Goal: Communication & Community: Answer question/provide support

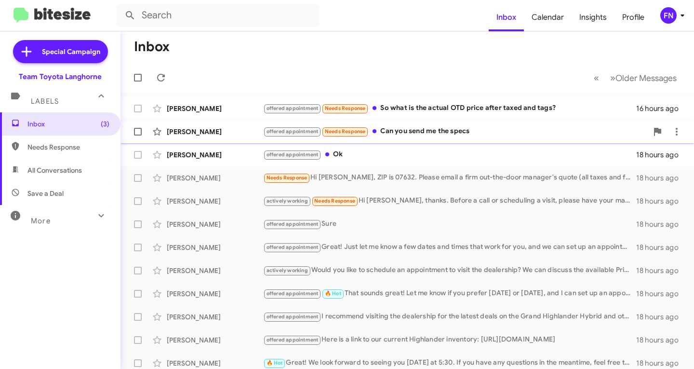
click at [228, 131] on div "[PERSON_NAME]" at bounding box center [215, 132] width 96 height 10
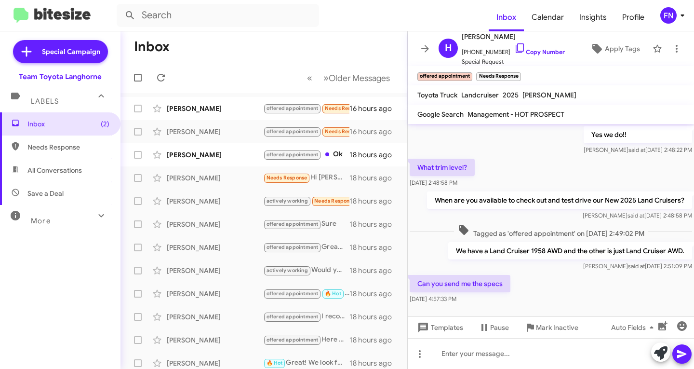
scroll to position [296, 0]
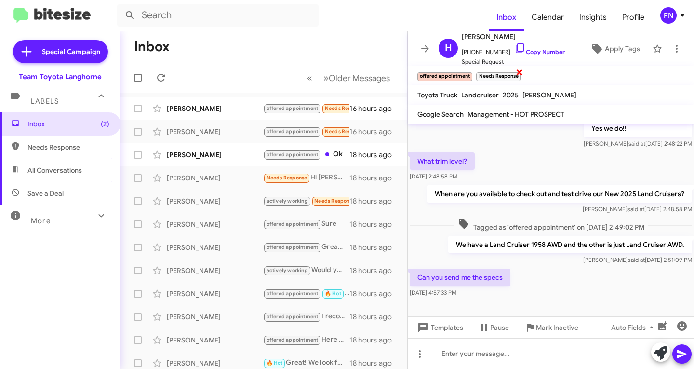
click at [518, 74] on span "×" at bounding box center [520, 72] width 8 height 12
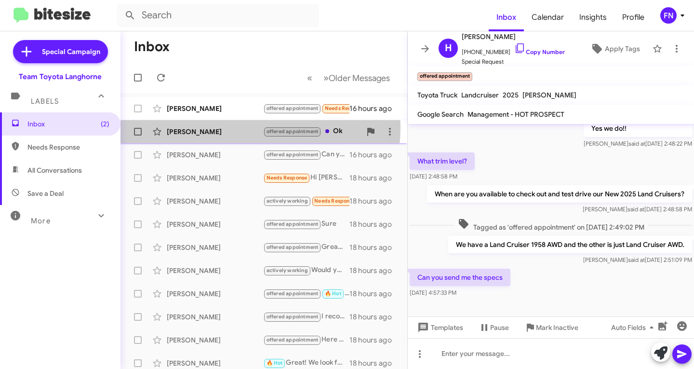
click at [210, 127] on div "[PERSON_NAME]" at bounding box center [215, 132] width 96 height 10
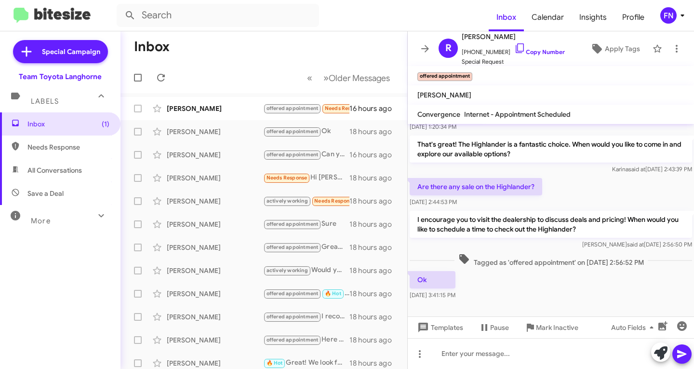
scroll to position [485, 0]
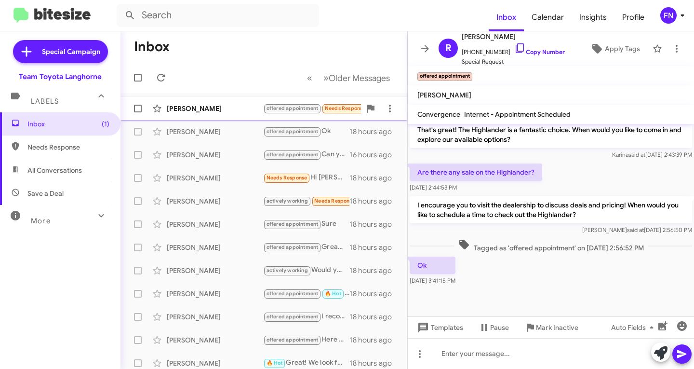
click at [179, 103] on div "[PERSON_NAME] offered appointment Needs Response So what is the actual OTD pric…" at bounding box center [264, 108] width 272 height 19
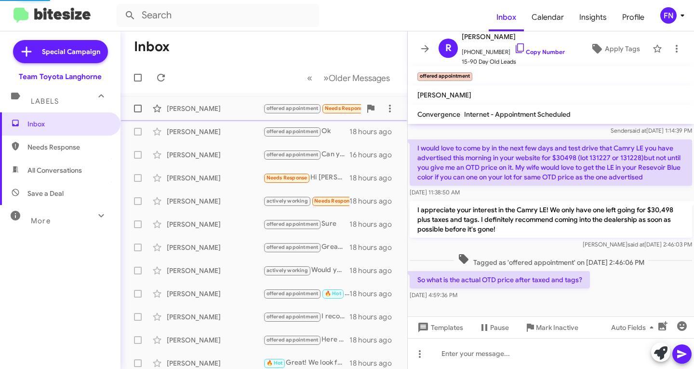
scroll to position [100, 0]
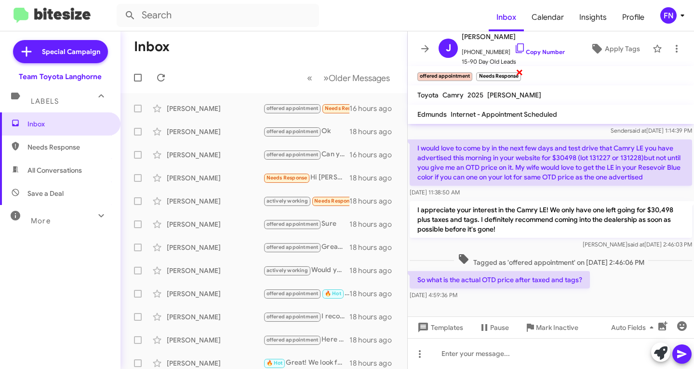
click at [521, 71] on span "×" at bounding box center [520, 72] width 8 height 12
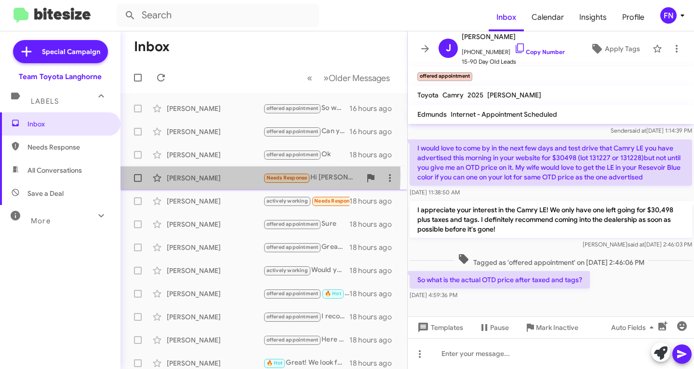
click at [186, 175] on div "[PERSON_NAME]" at bounding box center [215, 178] width 96 height 10
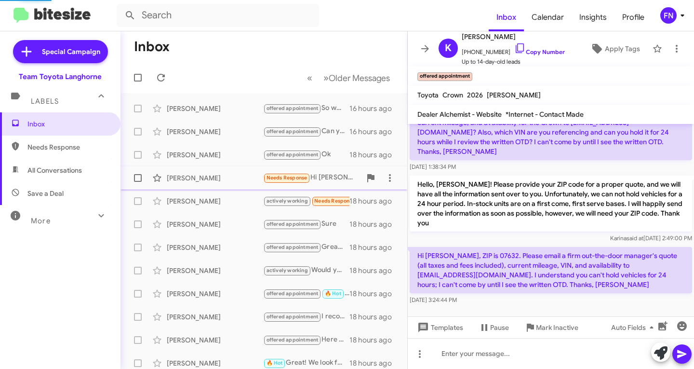
scroll to position [64, 0]
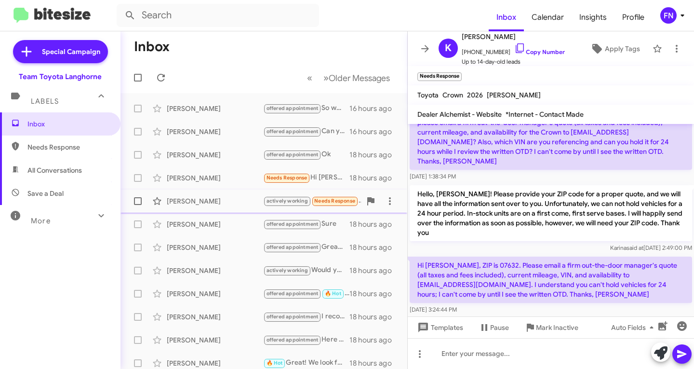
click at [243, 204] on div "[PERSON_NAME]" at bounding box center [215, 201] width 96 height 10
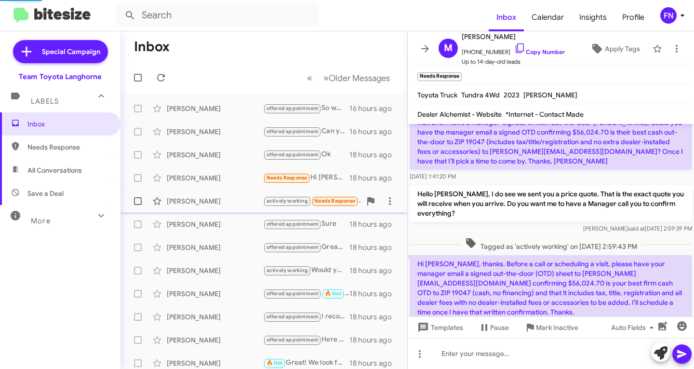
scroll to position [94, 0]
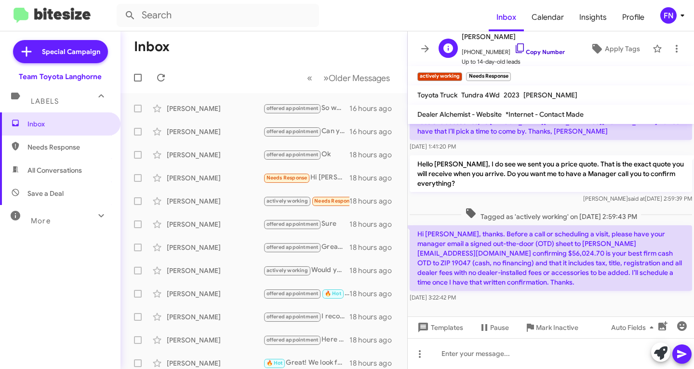
click at [549, 50] on link "Copy Number" at bounding box center [540, 51] width 51 height 7
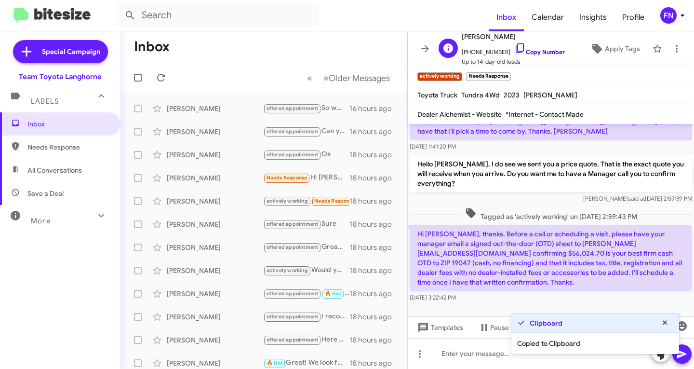
click at [549, 50] on link "Copy Number" at bounding box center [540, 51] width 51 height 7
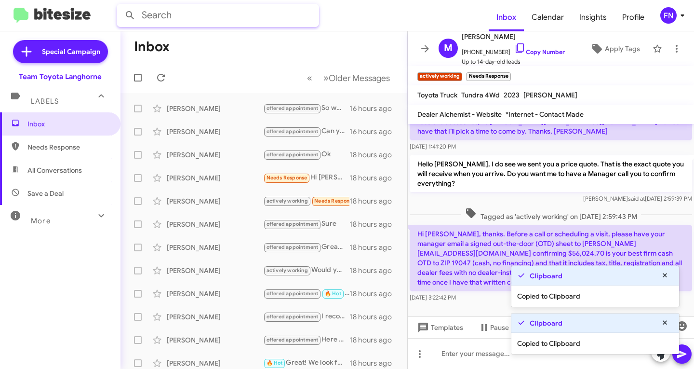
click at [257, 26] on input "text" at bounding box center [218, 15] width 203 height 23
click at [121, 6] on button at bounding box center [130, 15] width 19 height 19
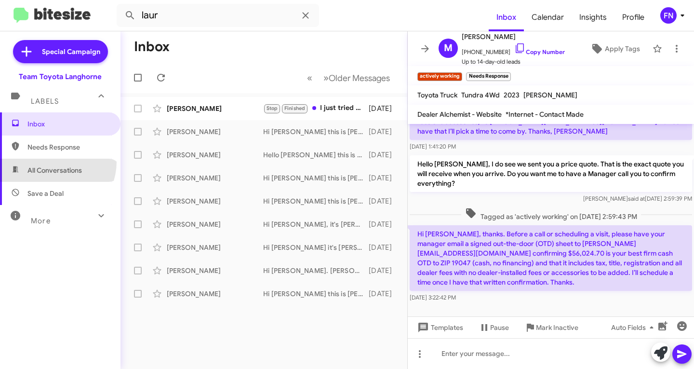
click at [51, 162] on span "All Conversations" at bounding box center [60, 170] width 121 height 23
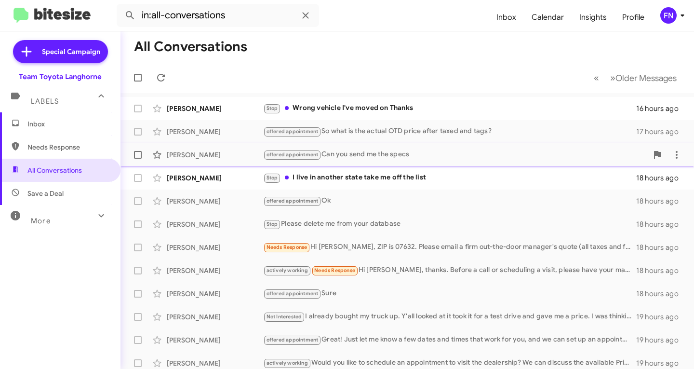
drag, startPoint x: 318, startPoint y: 175, endPoint x: 330, endPoint y: 145, distance: 32.4
click at [318, 175] on div "Stop I live in another state take me off the list" at bounding box center [449, 177] width 373 height 11
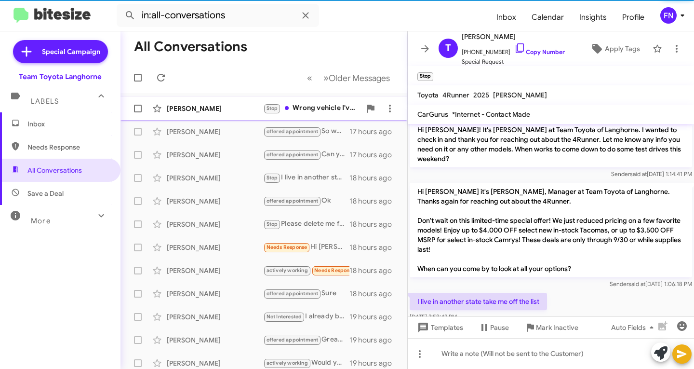
click at [322, 108] on div "Stop Wrong vehicle I've moved on Thanks" at bounding box center [312, 108] width 98 height 11
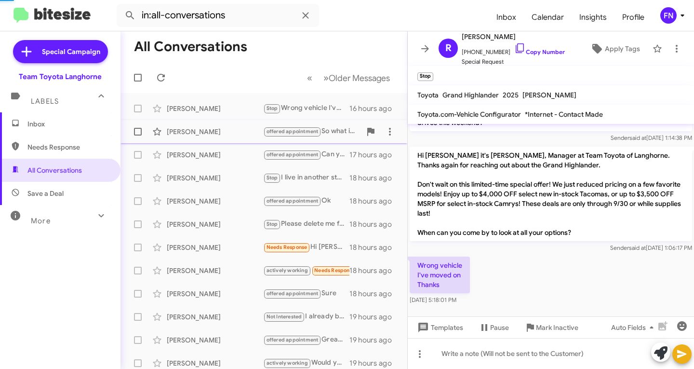
scroll to position [83, 0]
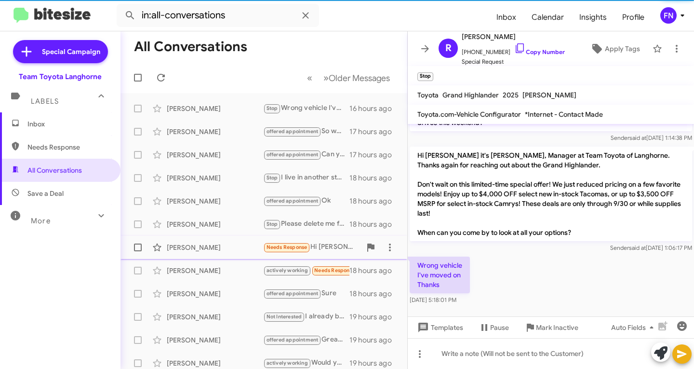
click at [232, 247] on div "[PERSON_NAME]" at bounding box center [215, 248] width 96 height 10
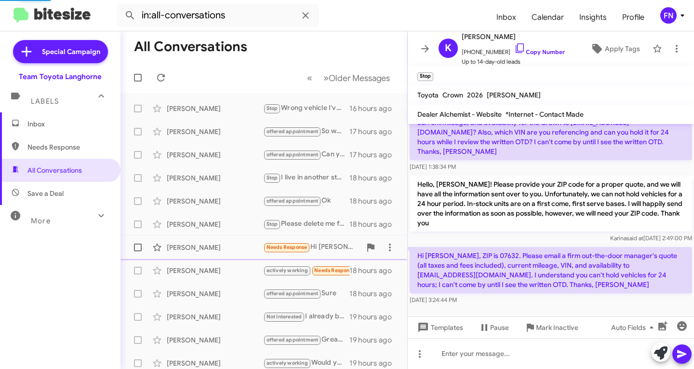
scroll to position [64, 0]
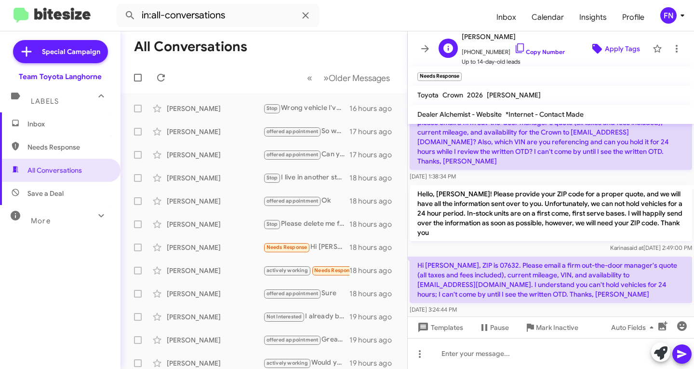
click at [615, 49] on span "Apply Tags" at bounding box center [622, 48] width 35 height 17
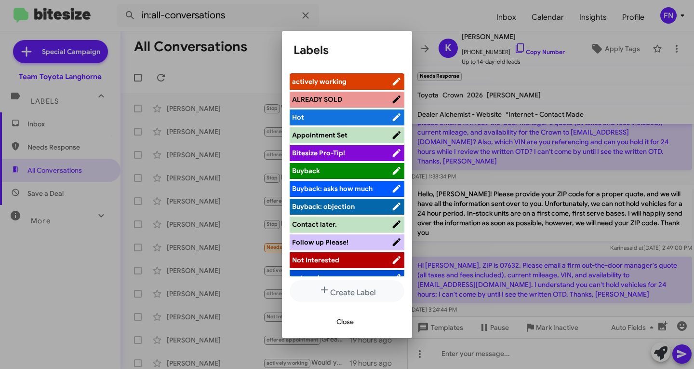
click at [339, 77] on span "actively working" at bounding box center [341, 82] width 99 height 10
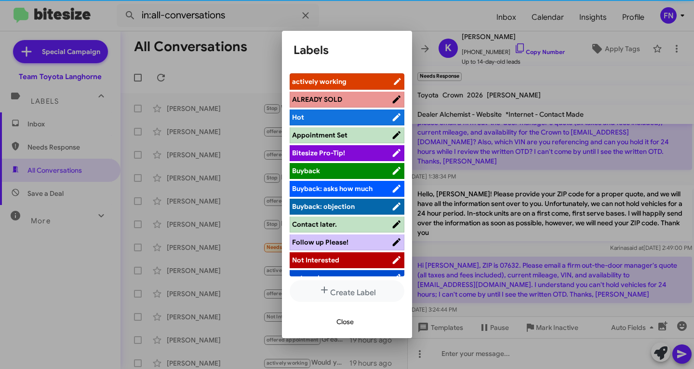
click at [335, 318] on button "Close" at bounding box center [345, 321] width 33 height 17
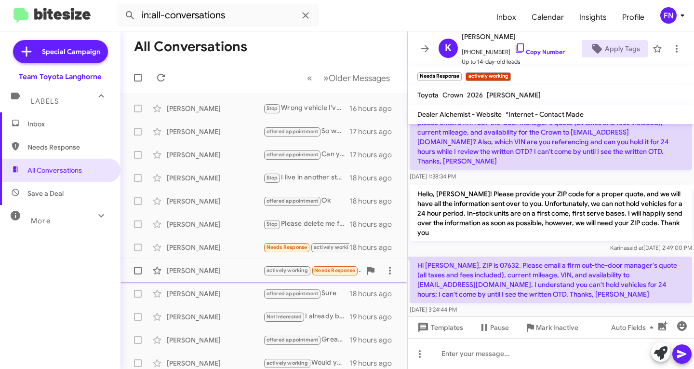
click at [217, 273] on div "[PERSON_NAME]" at bounding box center [215, 271] width 96 height 10
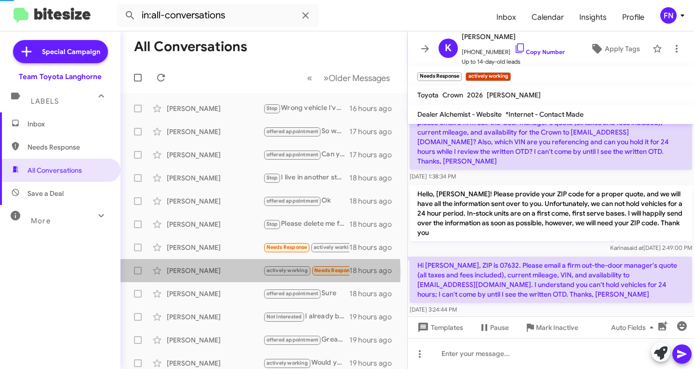
scroll to position [94, 0]
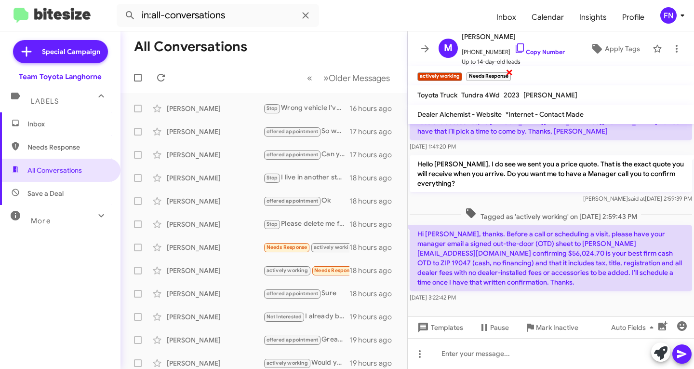
click at [510, 75] on span "×" at bounding box center [510, 72] width 8 height 12
click at [55, 195] on span "Save a Deal" at bounding box center [45, 194] width 36 height 10
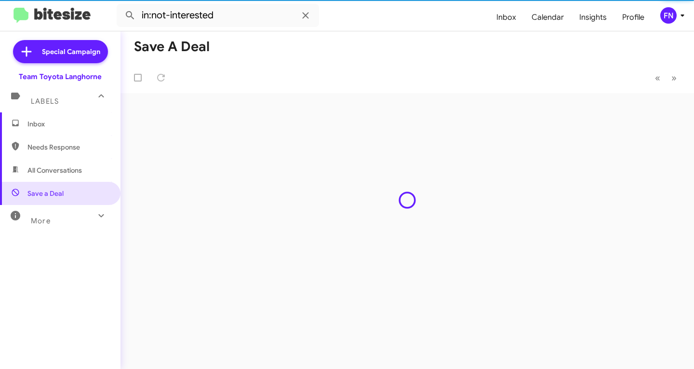
click at [66, 151] on span "Needs Response" at bounding box center [68, 147] width 82 height 10
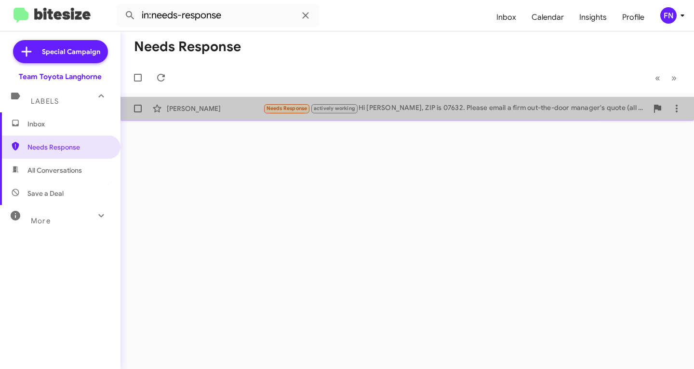
click at [217, 114] on div "[PERSON_NAME] Needs Response actively working Hi [PERSON_NAME], ZIP is 07632. P…" at bounding box center [407, 108] width 558 height 19
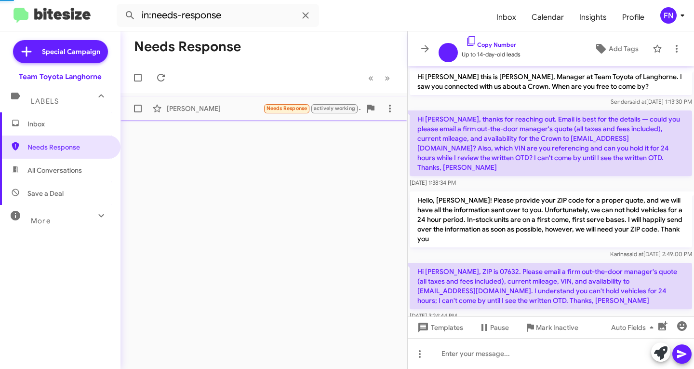
scroll to position [27, 0]
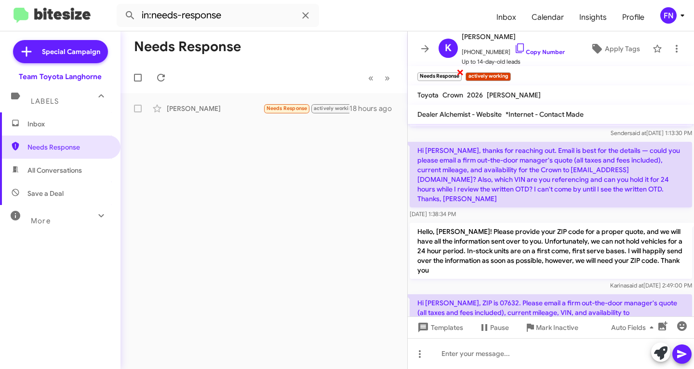
click at [459, 76] on span "×" at bounding box center [461, 72] width 8 height 12
click at [74, 170] on span "All Conversations" at bounding box center [54, 170] width 54 height 10
type input "in:all-conversations"
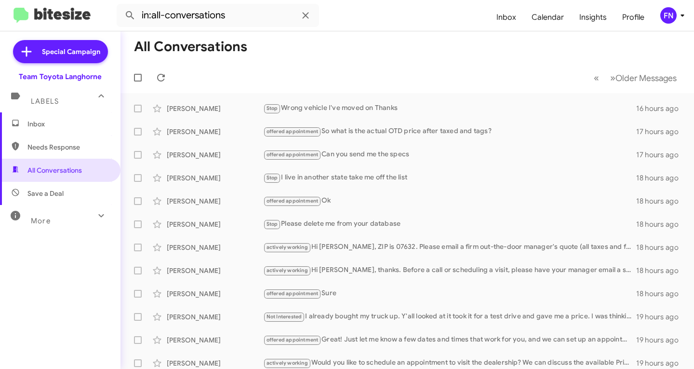
click at [59, 127] on span "Inbox" at bounding box center [68, 124] width 82 height 10
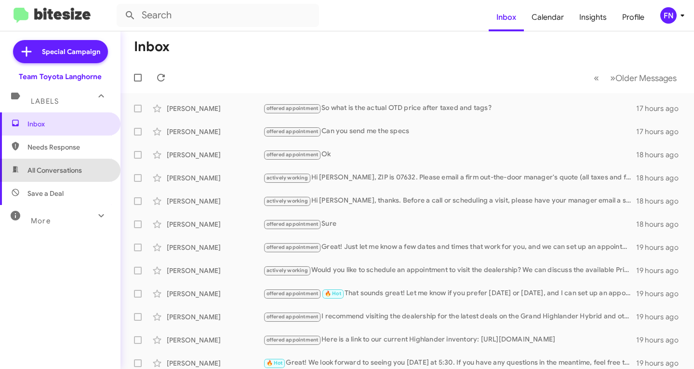
click at [66, 165] on span "All Conversations" at bounding box center [60, 170] width 121 height 23
type input "in:all-conversations"
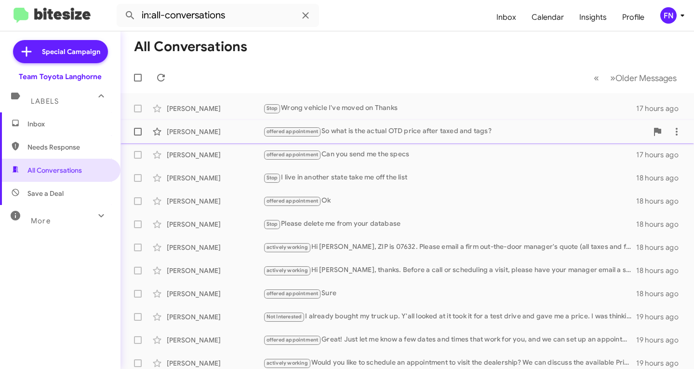
click at [208, 131] on div "[PERSON_NAME]" at bounding box center [215, 132] width 96 height 10
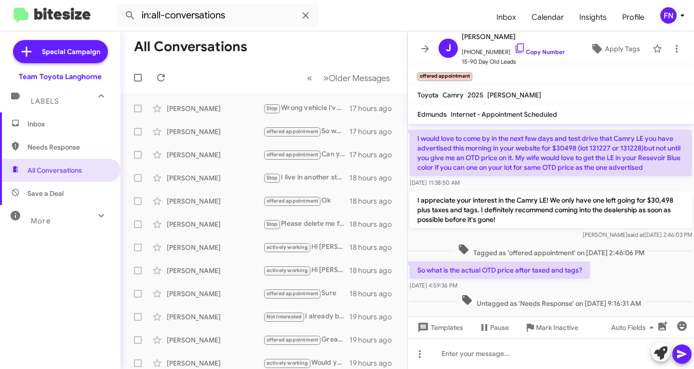
scroll to position [121, 0]
